Goal: Task Accomplishment & Management: Manage account settings

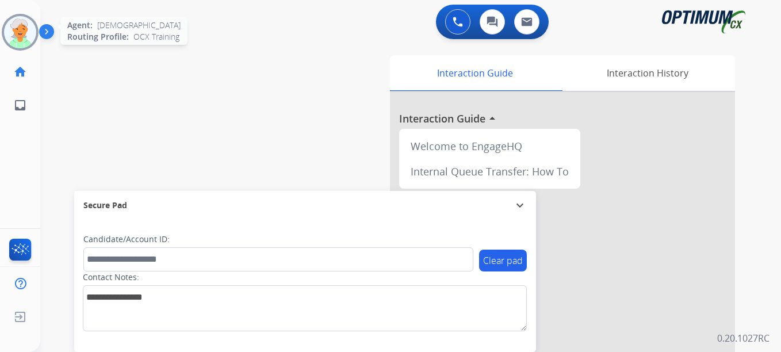
click at [24, 41] on img at bounding box center [20, 32] width 32 height 32
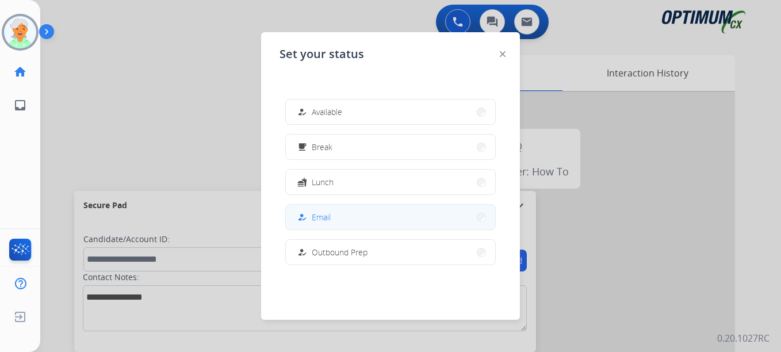
click at [332, 214] on button "how_to_reg Email" at bounding box center [390, 217] width 209 height 25
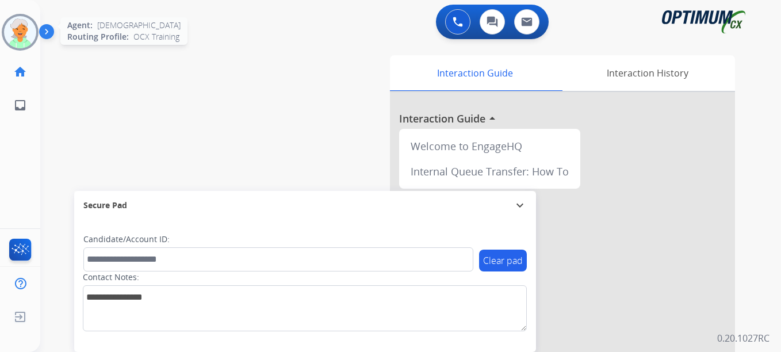
click at [22, 34] on img at bounding box center [20, 32] width 32 height 32
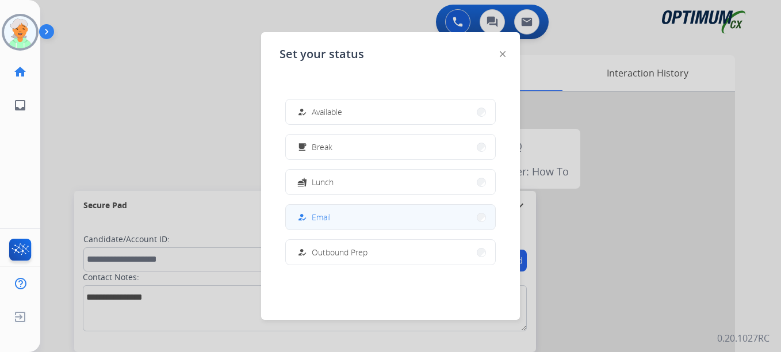
click at [336, 220] on button "how_to_reg Email" at bounding box center [390, 217] width 209 height 25
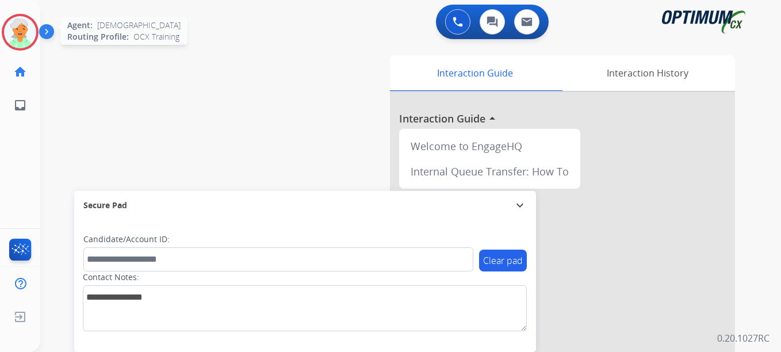
click at [21, 34] on img at bounding box center [20, 32] width 32 height 32
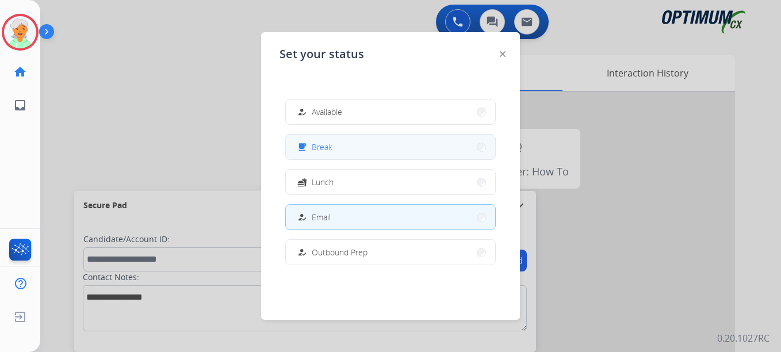
click at [318, 145] on span "Break" at bounding box center [322, 147] width 21 height 12
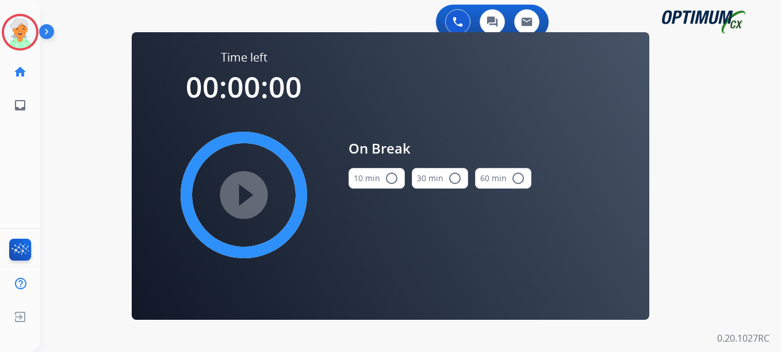
click at [393, 176] on mat-icon "radio_button_unchecked" at bounding box center [392, 178] width 14 height 14
click at [251, 195] on mat-icon "play_circle_filled" at bounding box center [244, 195] width 14 height 14
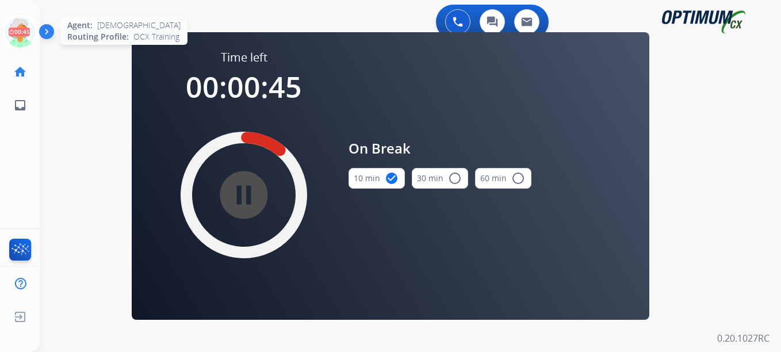
click at [16, 22] on icon at bounding box center [20, 32] width 37 height 37
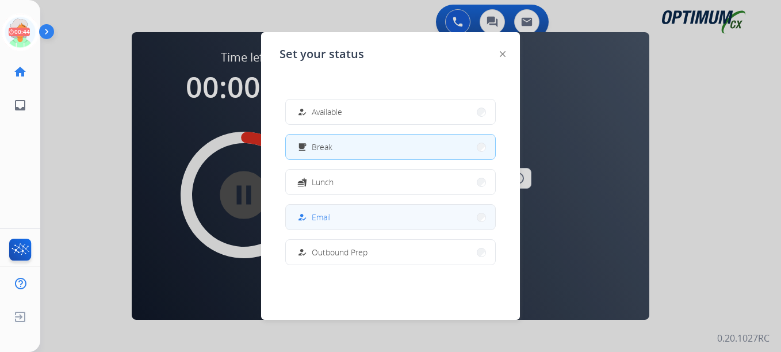
click at [343, 219] on button "how_to_reg Email" at bounding box center [390, 217] width 209 height 25
